Goal: Transaction & Acquisition: Subscribe to service/newsletter

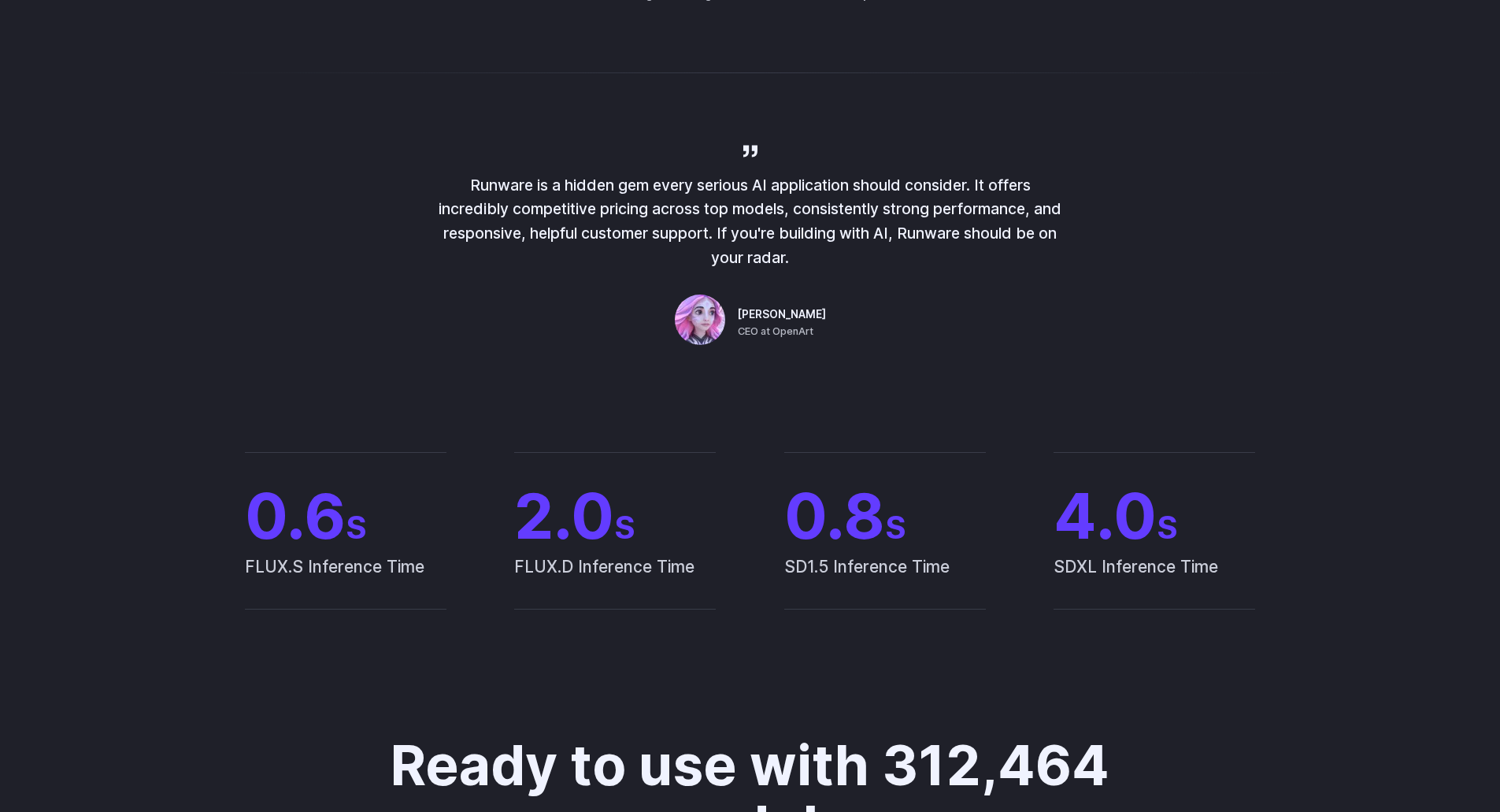
scroll to position [1102, 0]
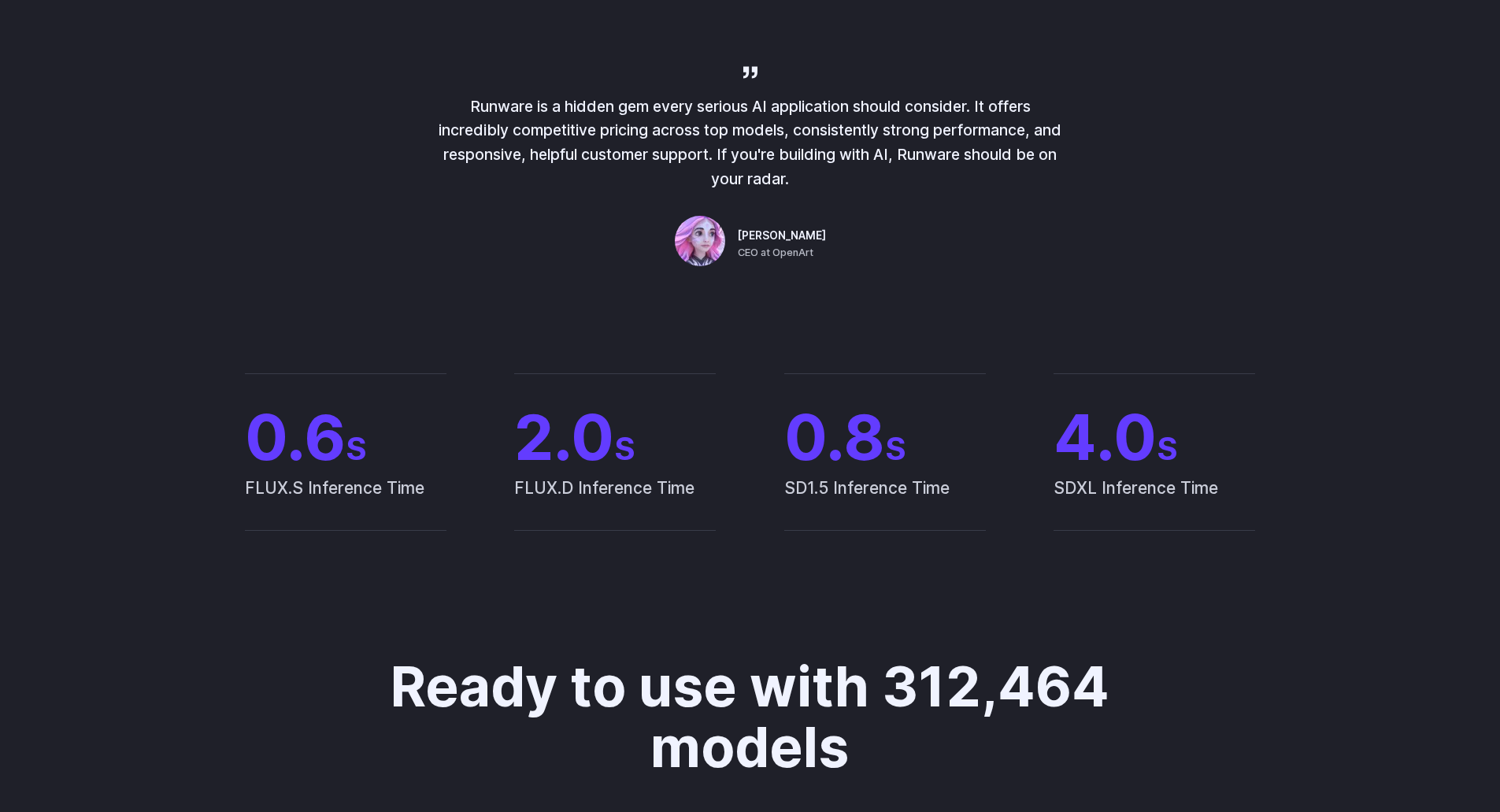
click at [763, 239] on span "[PERSON_NAME]" at bounding box center [782, 236] width 88 height 17
copy div "[PERSON_NAME]"
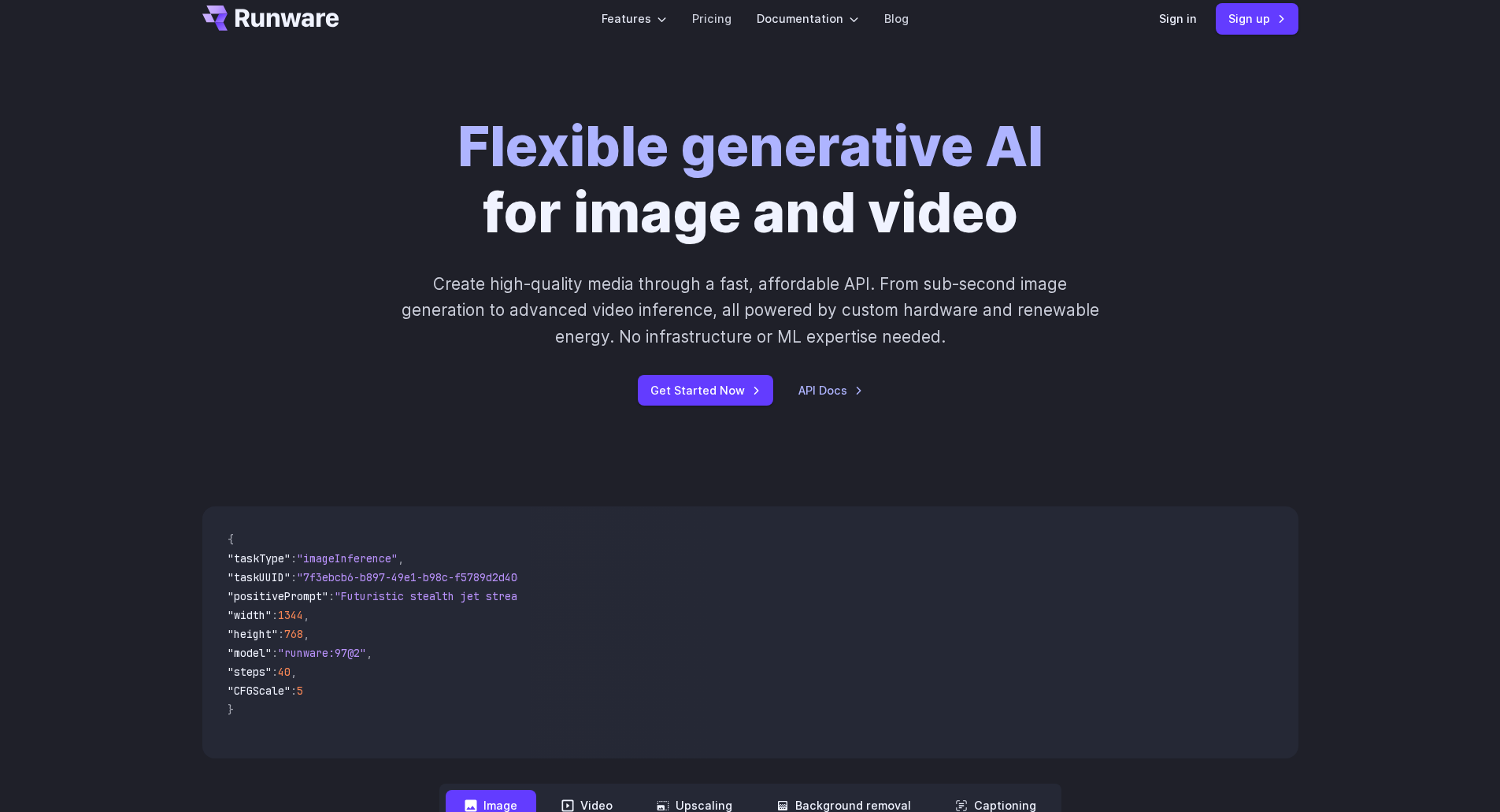
scroll to position [0, 0]
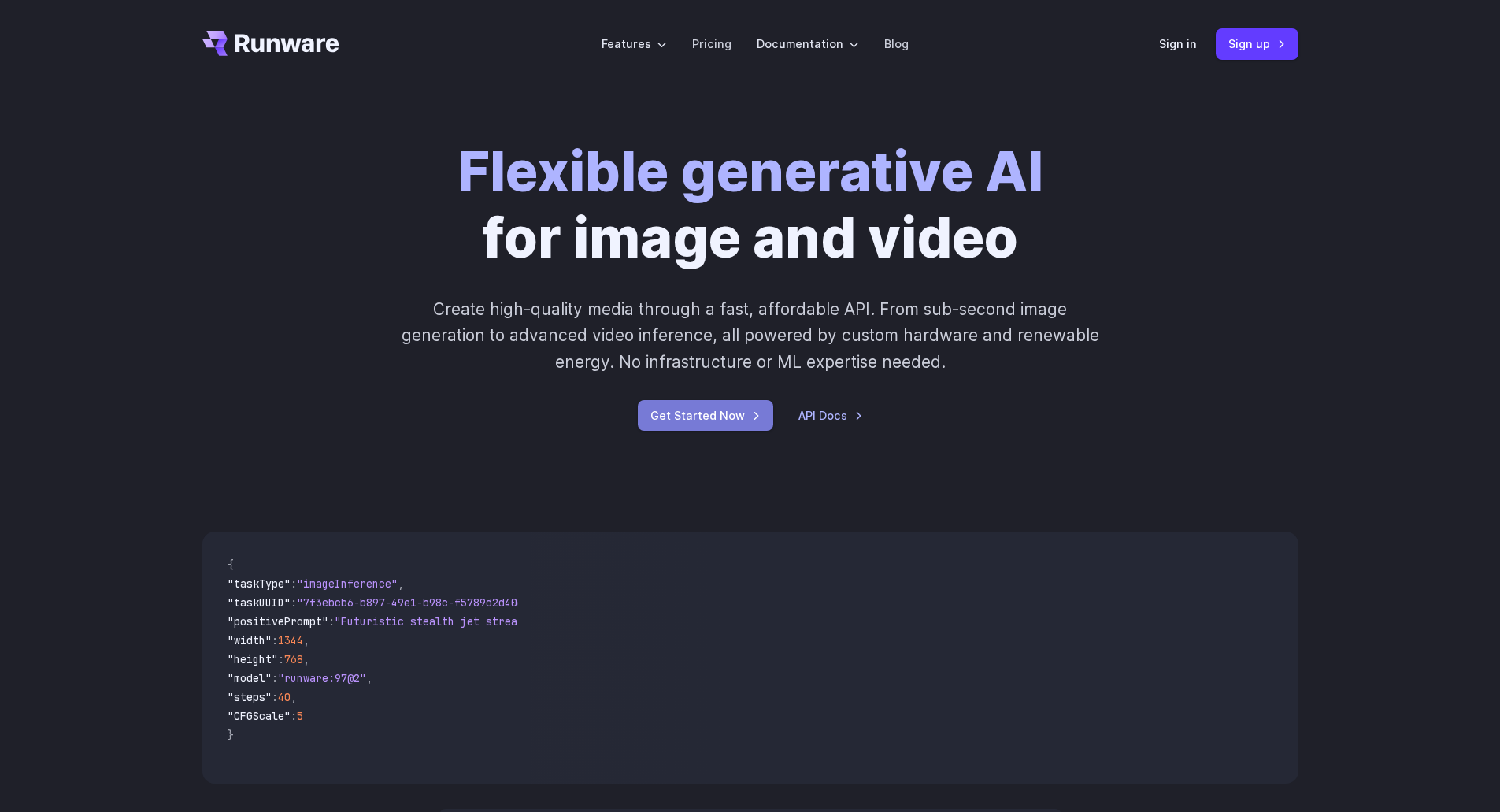
click at [731, 409] on link "Get Started Now" at bounding box center [705, 415] width 136 height 30
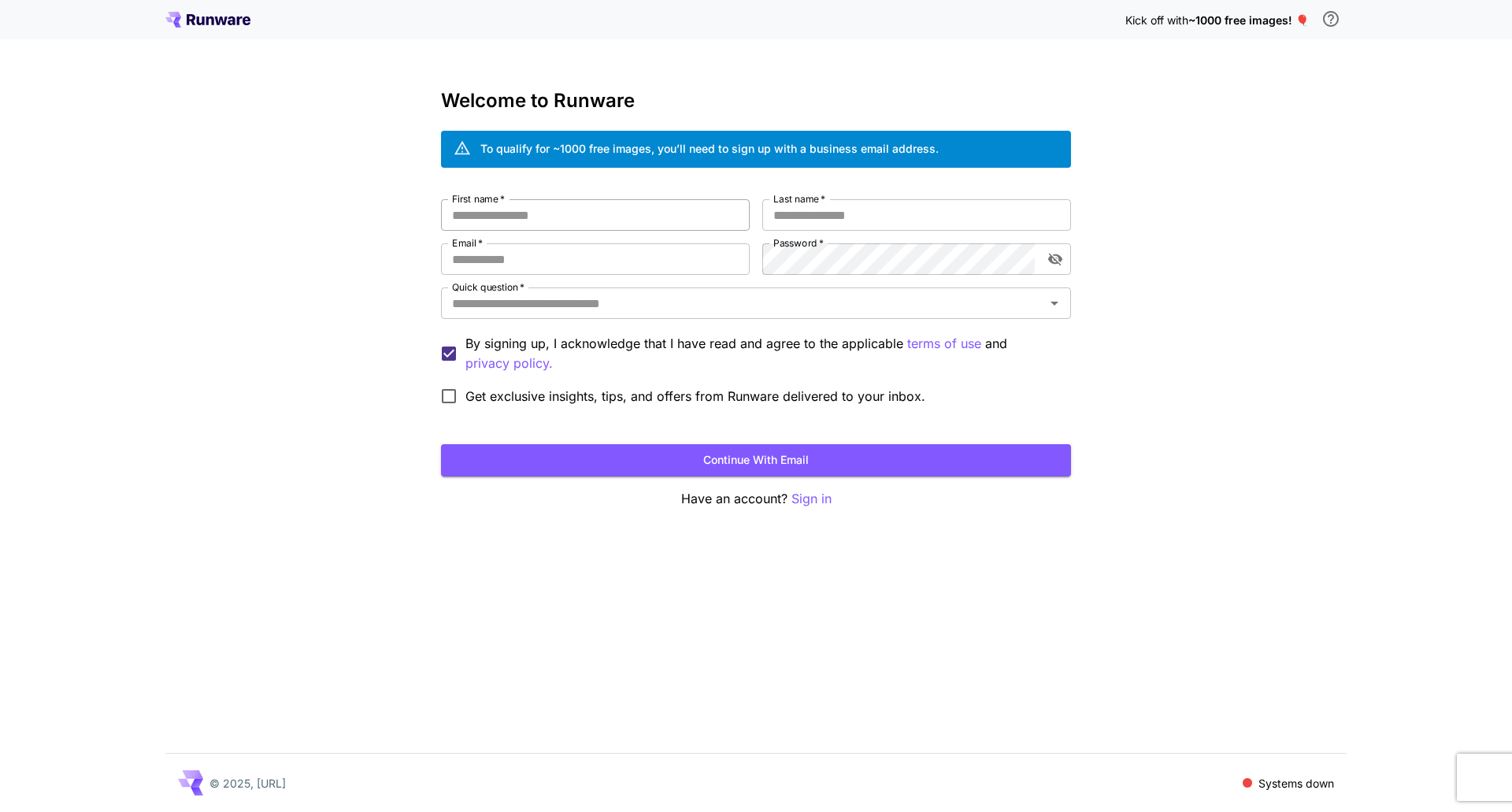
click at [550, 218] on input "First name   *" at bounding box center [595, 214] width 308 height 31
